Goal: Transaction & Acquisition: Purchase product/service

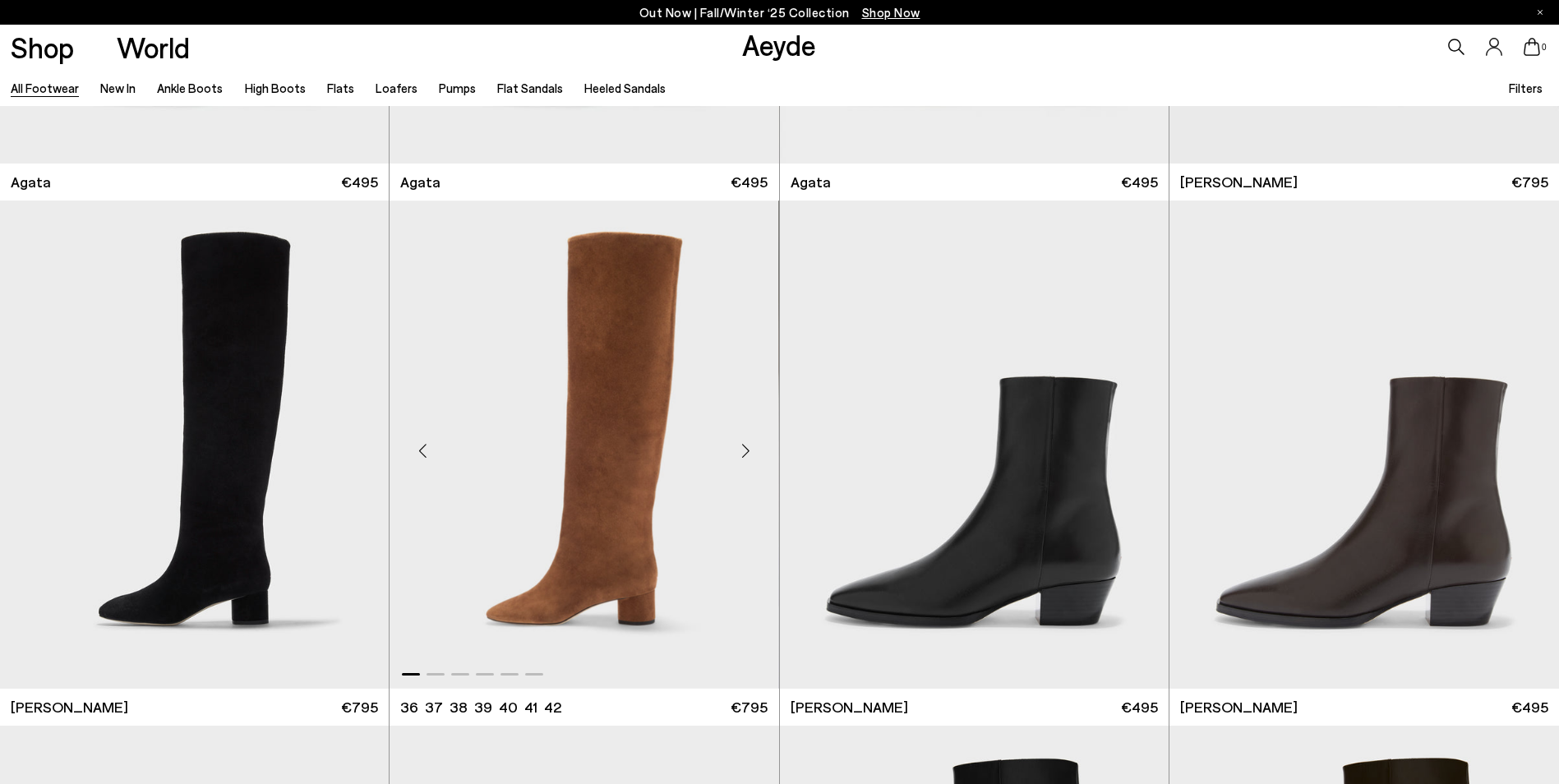
scroll to position [1150, 0]
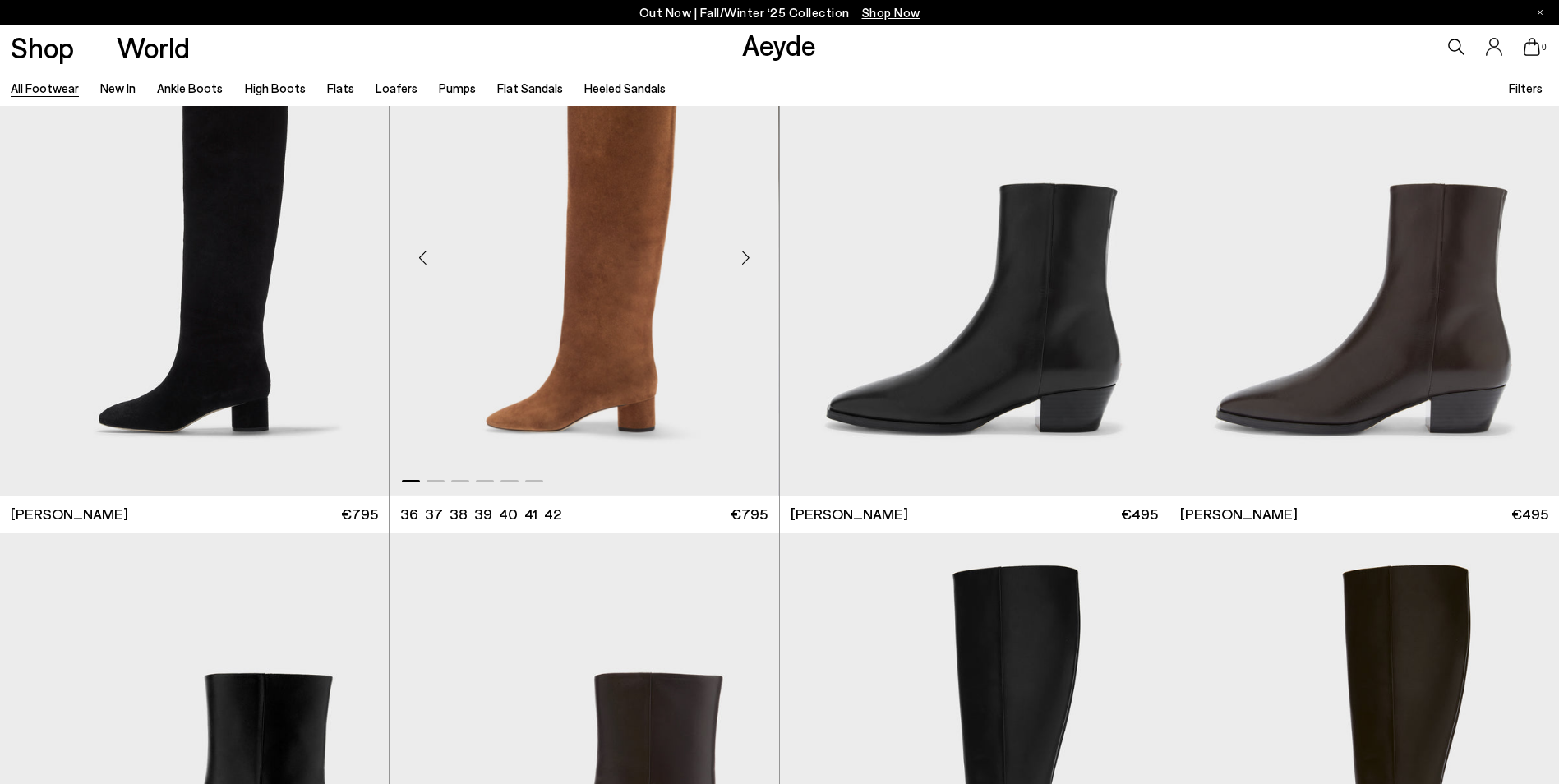
click at [578, 314] on img "1 / 6" at bounding box center [584, 252] width 389 height 489
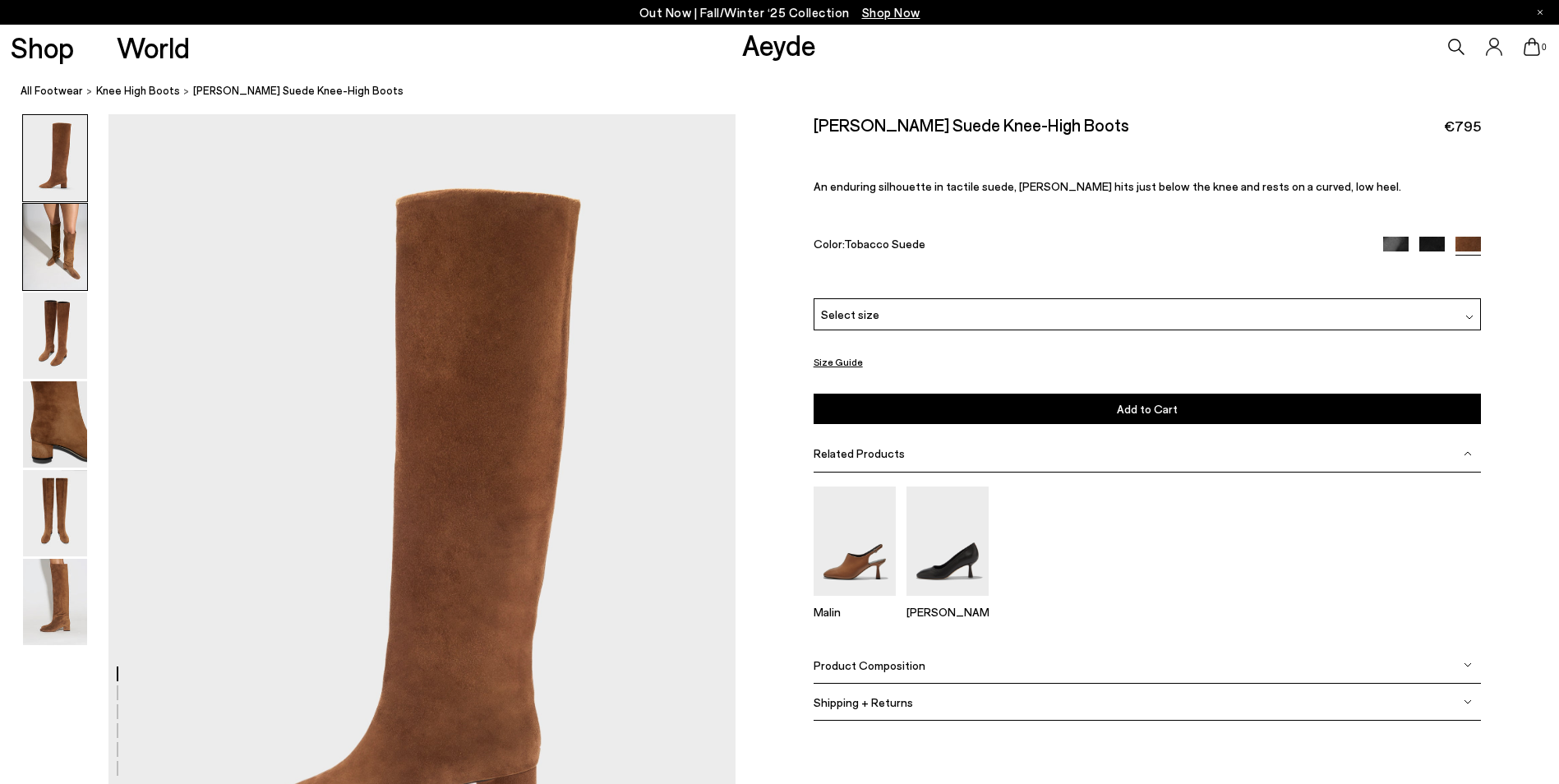
click at [51, 255] on img at bounding box center [55, 246] width 64 height 86
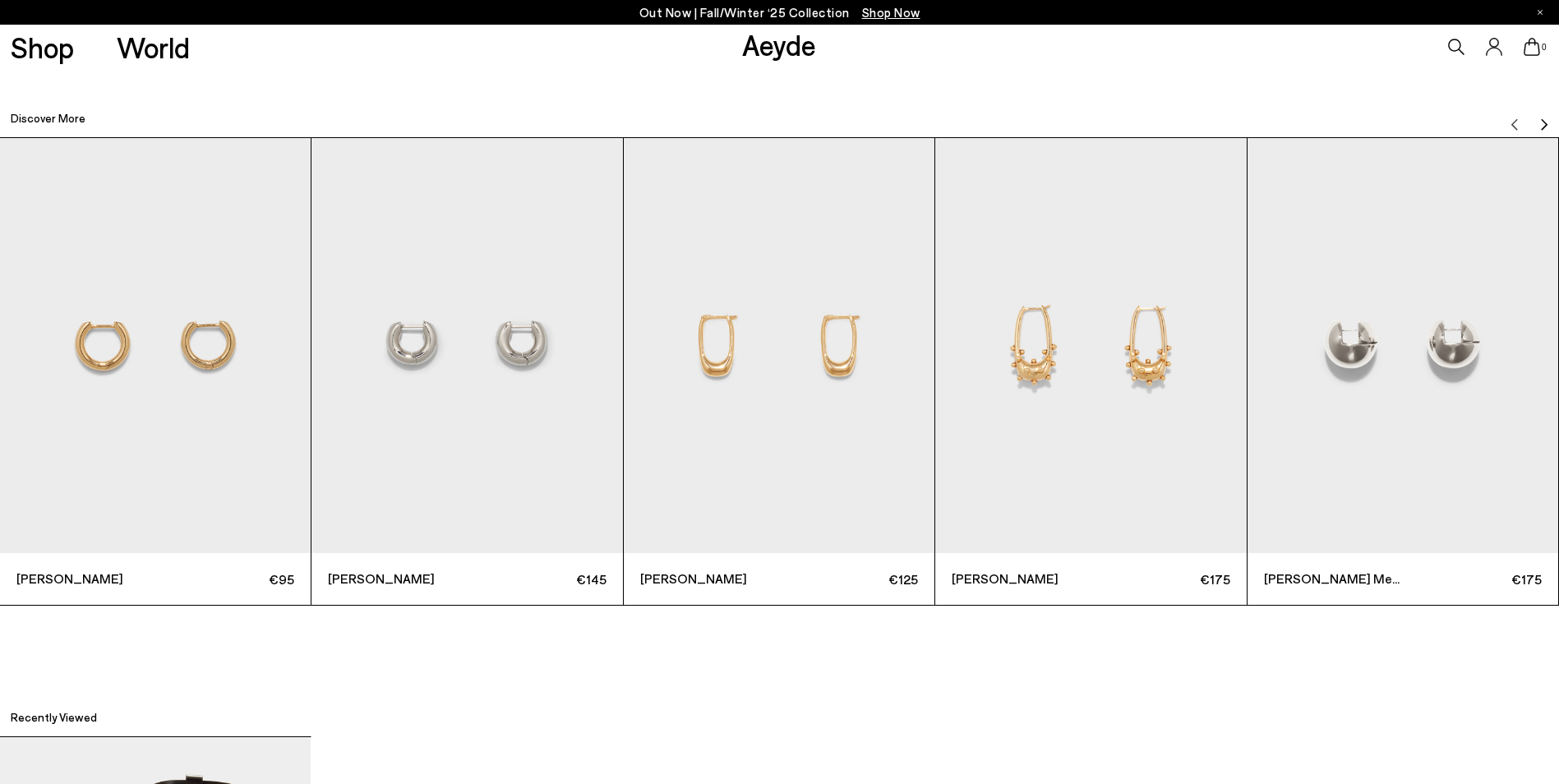
scroll to position [5850, 0]
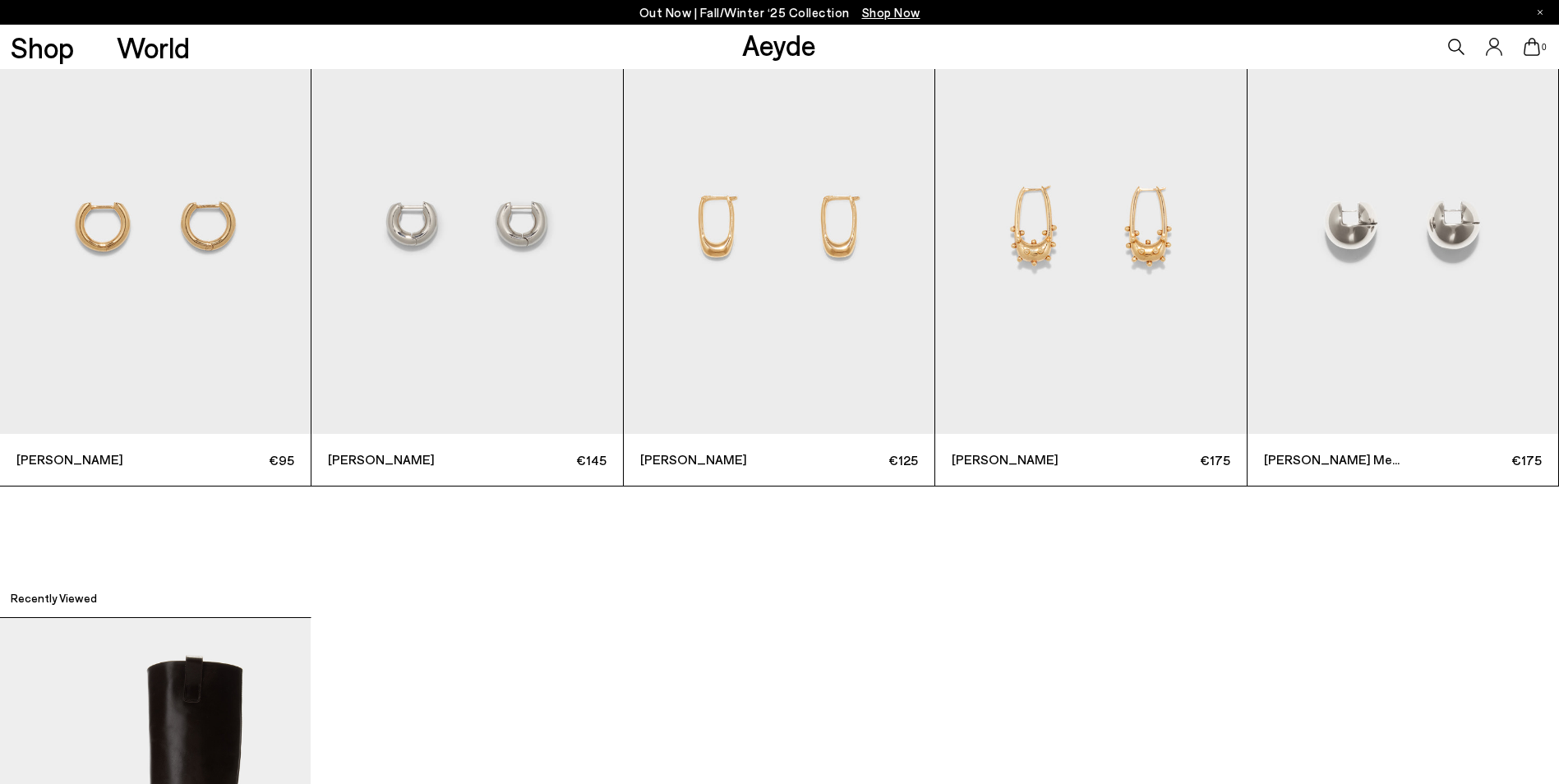
click at [833, 319] on img "3 / 12" at bounding box center [779, 226] width 311 height 415
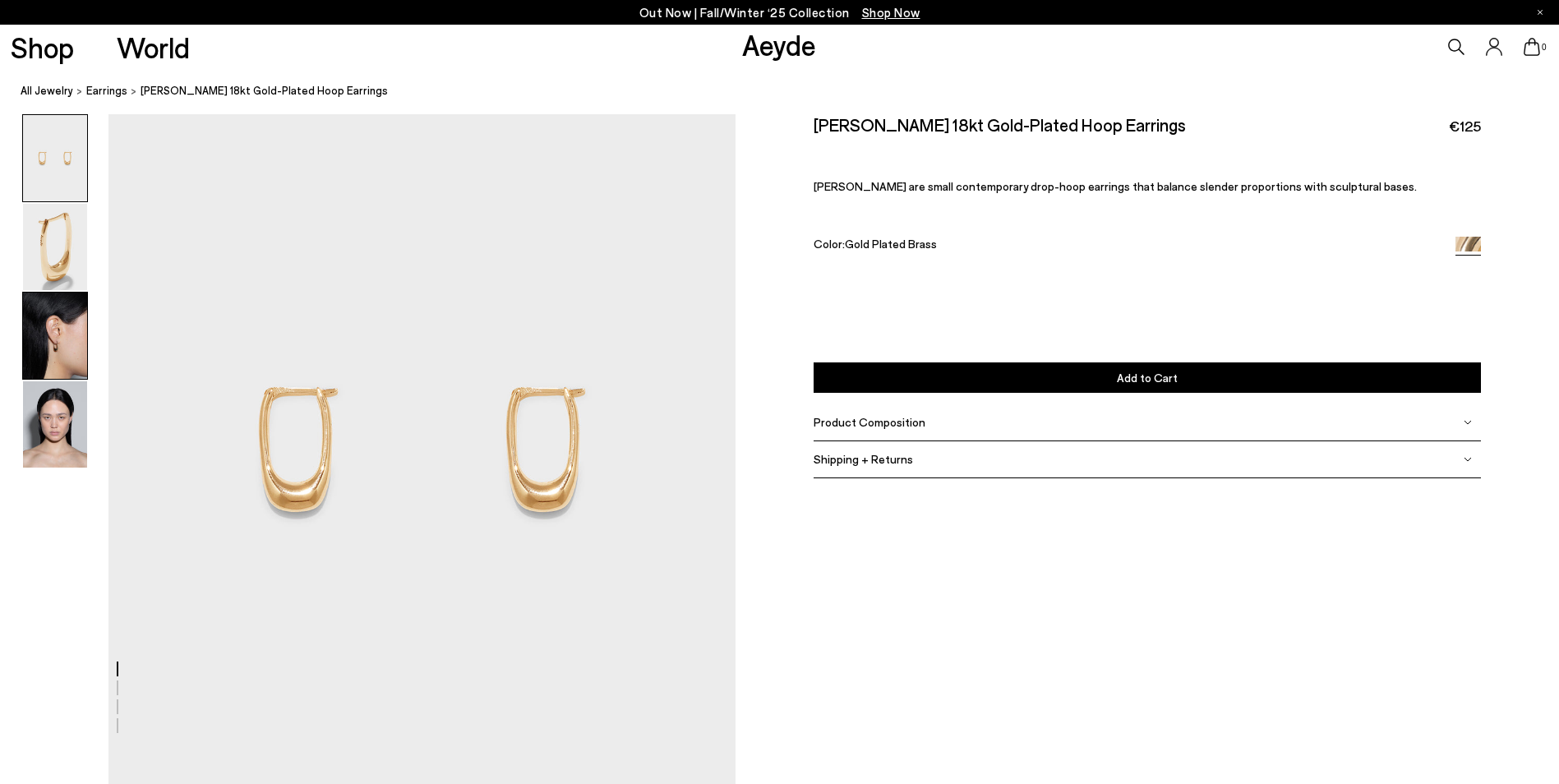
click at [39, 314] on img at bounding box center [55, 335] width 64 height 86
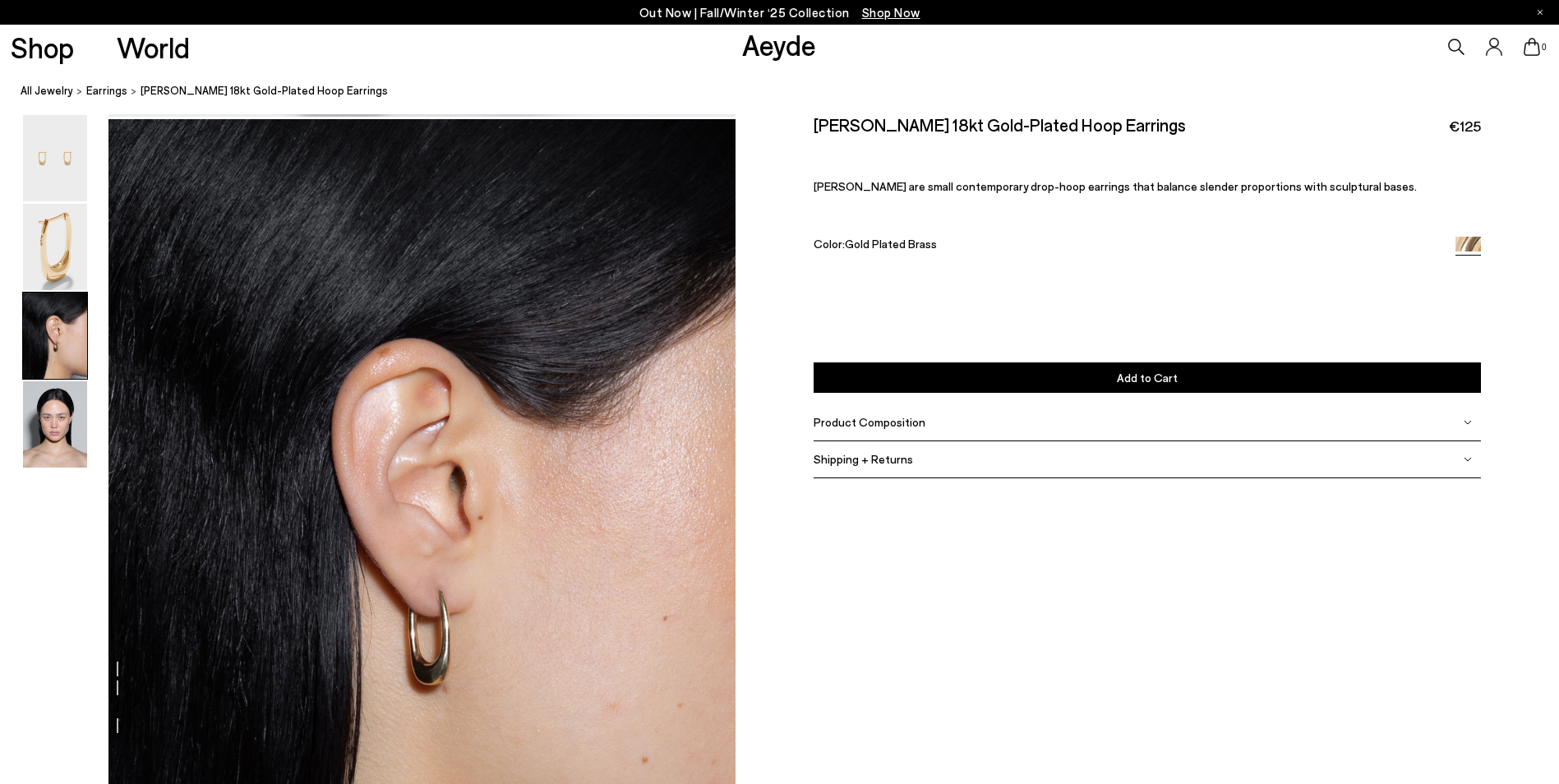
scroll to position [1511, 0]
